Goal: Information Seeking & Learning: Learn about a topic

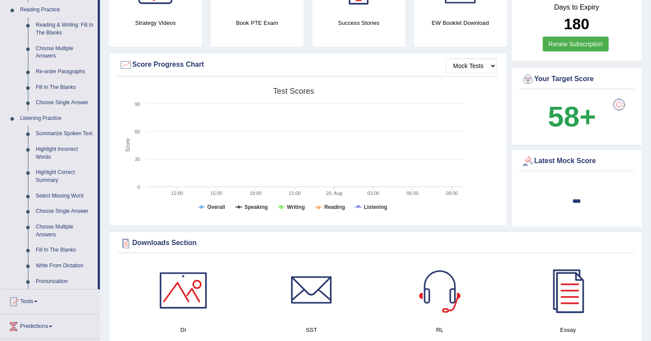
scroll to position [306, 0]
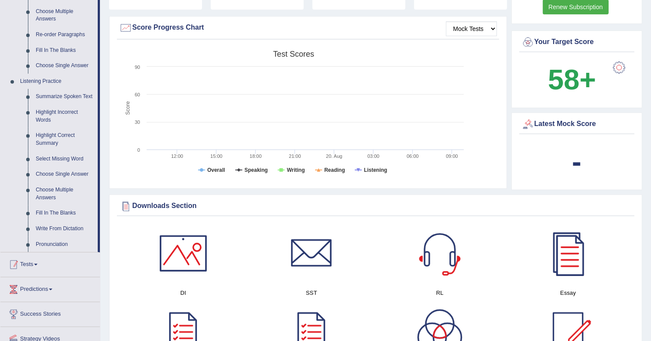
click at [34, 266] on link "Tests" at bounding box center [49, 263] width 99 height 22
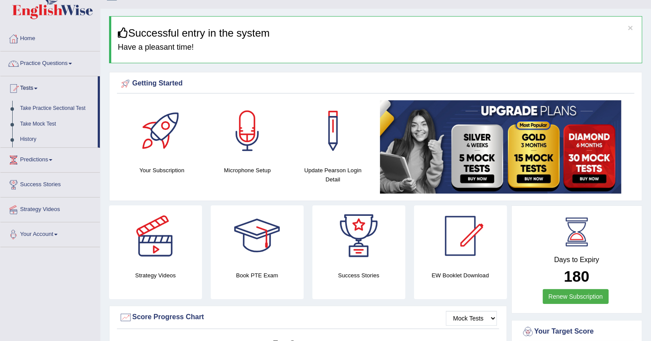
scroll to position [16, 0]
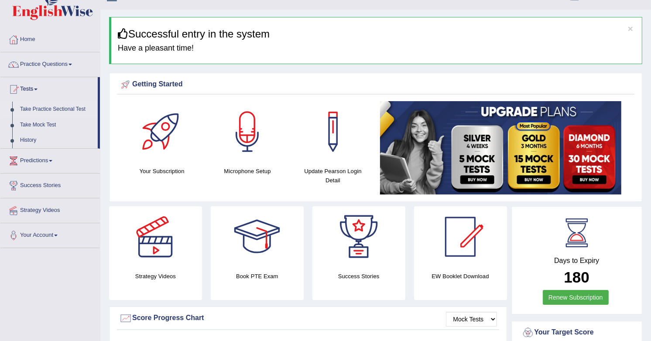
click at [50, 109] on link "Take Practice Sectional Test" at bounding box center [57, 110] width 82 height 16
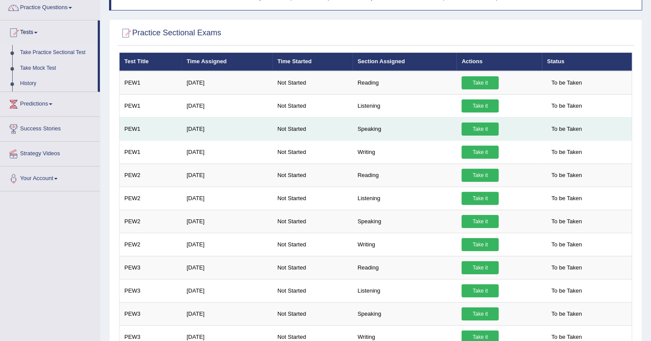
scroll to position [72, 0]
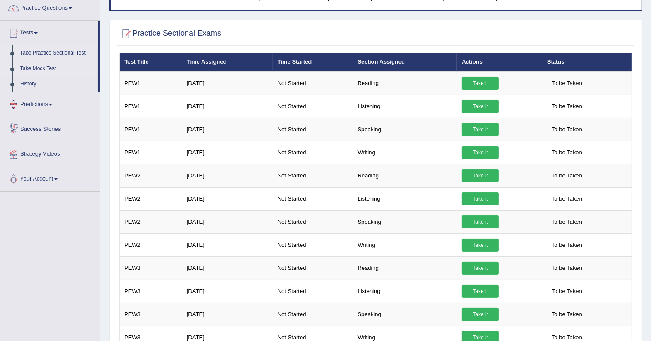
click at [34, 70] on link "Take Mock Test" at bounding box center [57, 69] width 82 height 16
